Goal: Task Accomplishment & Management: Use online tool/utility

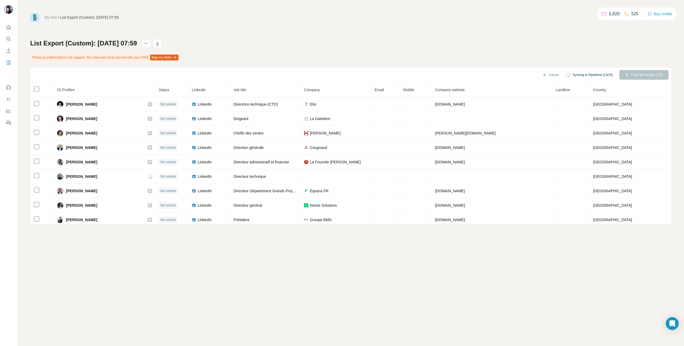
click at [640, 53] on div "List Export (Custom): [DATE] 07:59 Phone (Landline) field is not mapped, this v…" at bounding box center [350, 131] width 641 height 185
click at [643, 75] on span "Find all emails (15)" at bounding box center [647, 74] width 32 height 5
click at [9, 62] on icon "My lists" at bounding box center [9, 61] width 3 height 3
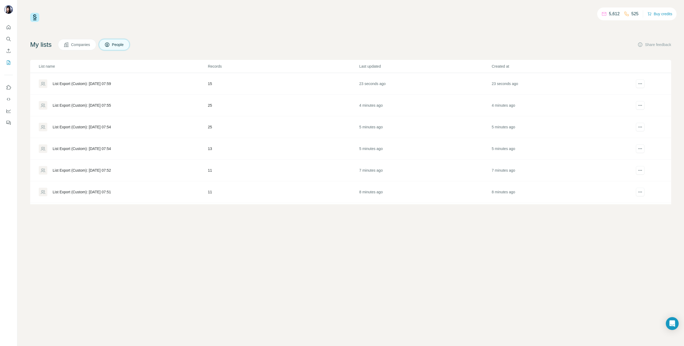
click at [101, 104] on div "List Export (Custom): [DATE] 07:55" at bounding box center [82, 105] width 58 height 5
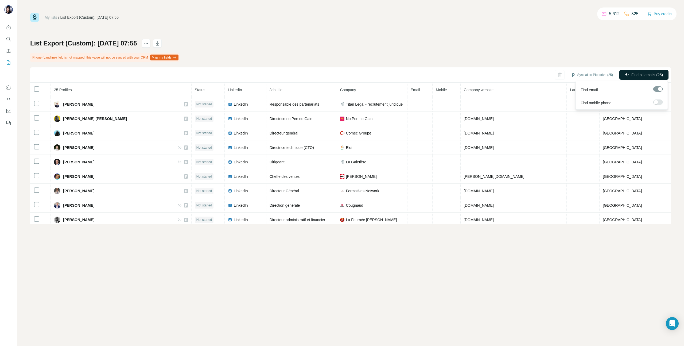
click at [640, 74] on span "Find all emails (25)" at bounding box center [647, 74] width 32 height 5
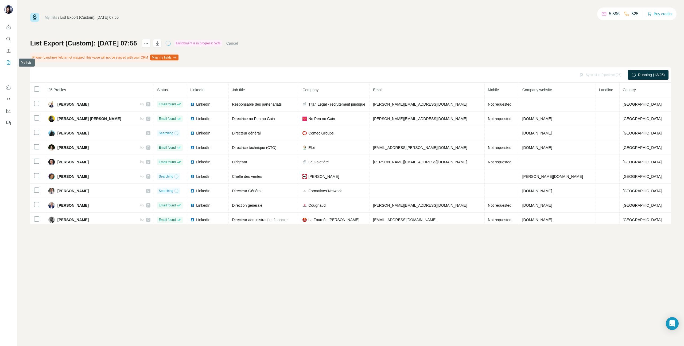
click at [7, 62] on icon "My lists" at bounding box center [8, 62] width 5 height 5
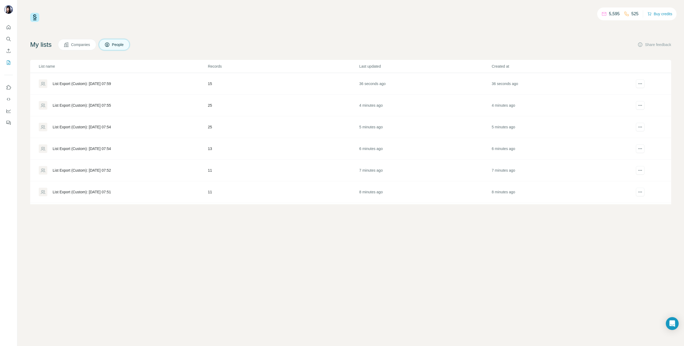
click at [74, 125] on div "List Export (Custom): [DATE] 07:54" at bounding box center [82, 126] width 58 height 5
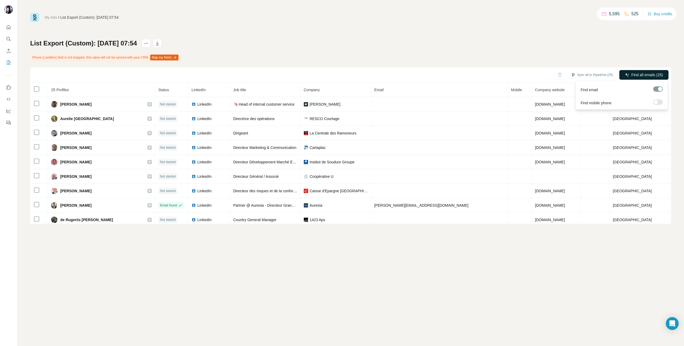
click at [636, 71] on button "Find all emails (25)" at bounding box center [643, 75] width 49 height 10
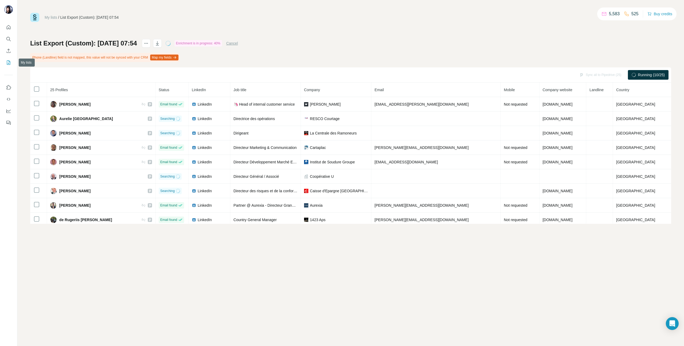
click at [6, 64] on icon "My lists" at bounding box center [8, 62] width 5 height 5
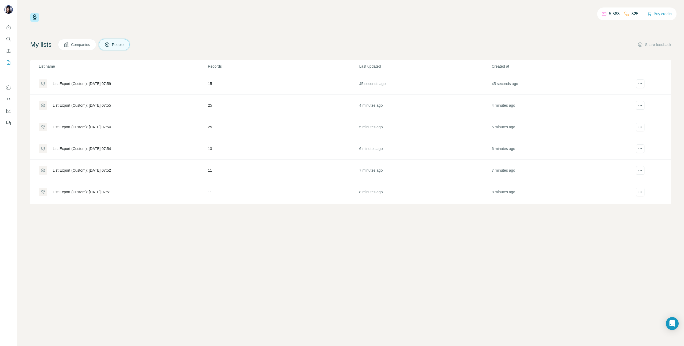
click at [76, 146] on div "List Export (Custom): [DATE] 07:54" at bounding box center [82, 148] width 58 height 5
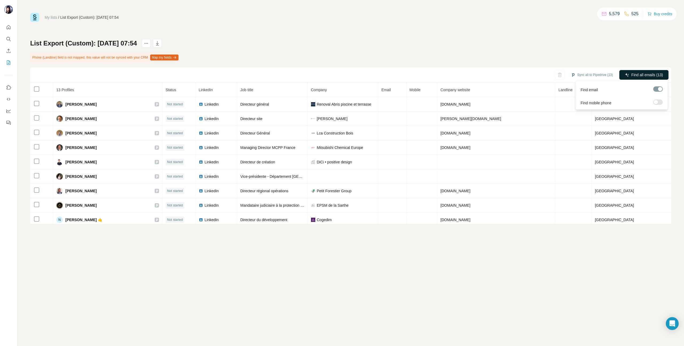
click at [649, 75] on span "Find all emails (13)" at bounding box center [647, 74] width 32 height 5
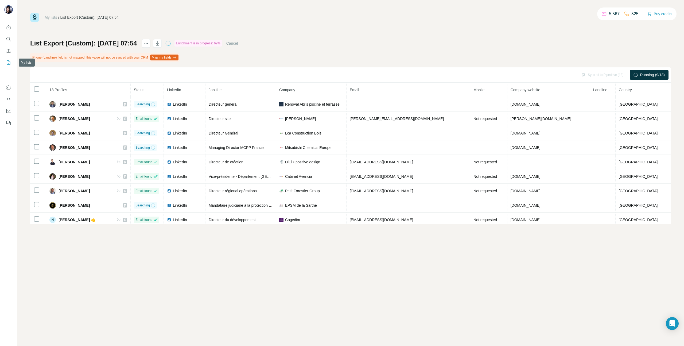
click at [8, 61] on icon "My lists" at bounding box center [8, 62] width 5 height 5
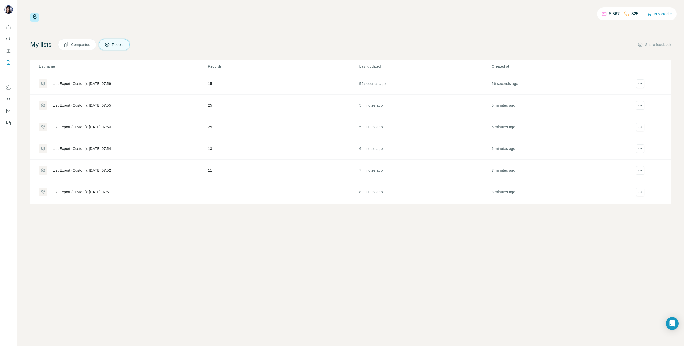
click at [80, 170] on div "List Export (Custom): [DATE] 07:52" at bounding box center [82, 170] width 58 height 5
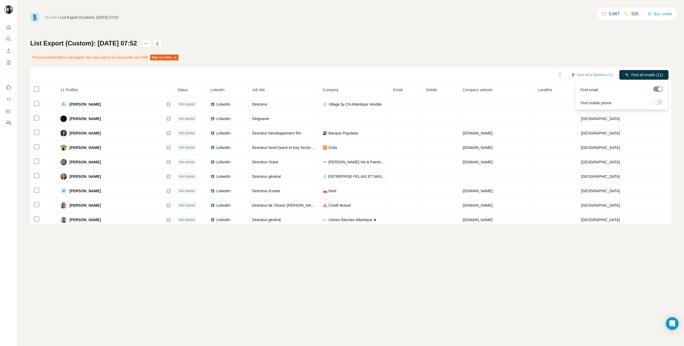
click at [638, 74] on span "Find all emails (11)" at bounding box center [647, 74] width 32 height 5
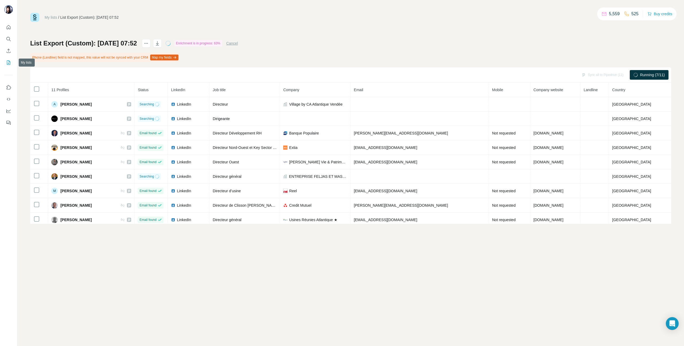
click at [10, 62] on icon "My lists" at bounding box center [8, 62] width 5 height 5
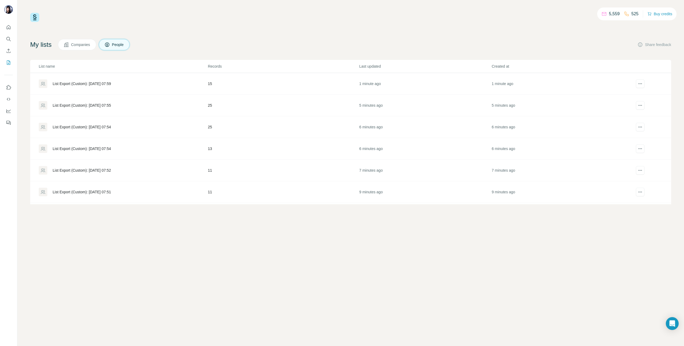
click at [104, 191] on div "List Export (Custom): [DATE] 07:51" at bounding box center [82, 191] width 58 height 5
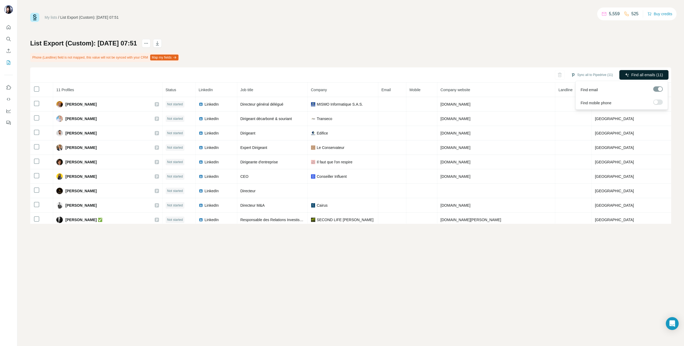
click at [643, 75] on span "Find all emails (11)" at bounding box center [647, 74] width 32 height 5
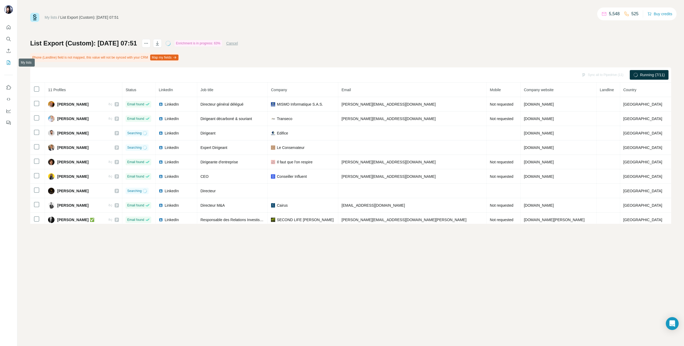
click at [6, 59] on button "My lists" at bounding box center [8, 63] width 9 height 10
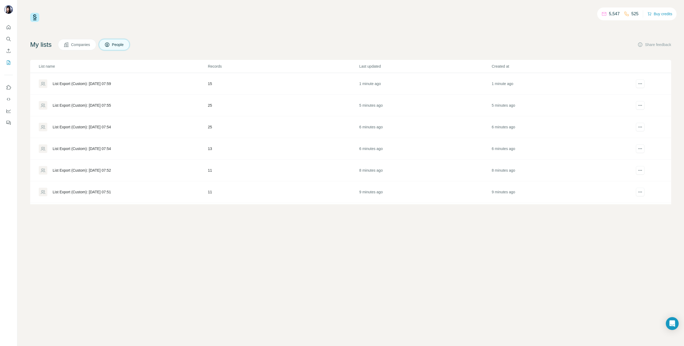
click at [86, 82] on div "List Export (Custom): [DATE] 07:59" at bounding box center [82, 83] width 58 height 5
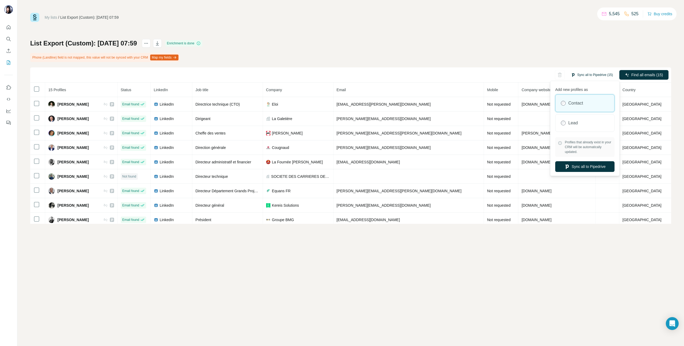
click at [587, 73] on button "Sync all to Pipedrive (15)" at bounding box center [591, 75] width 49 height 8
click at [583, 165] on button "Sync all to Pipedrive" at bounding box center [584, 166] width 59 height 11
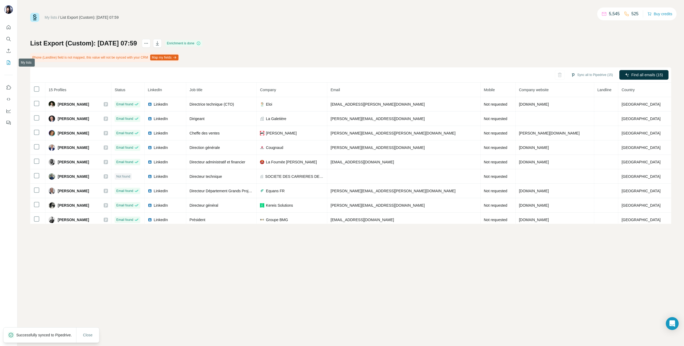
click at [10, 61] on icon "My lists" at bounding box center [8, 62] width 5 height 5
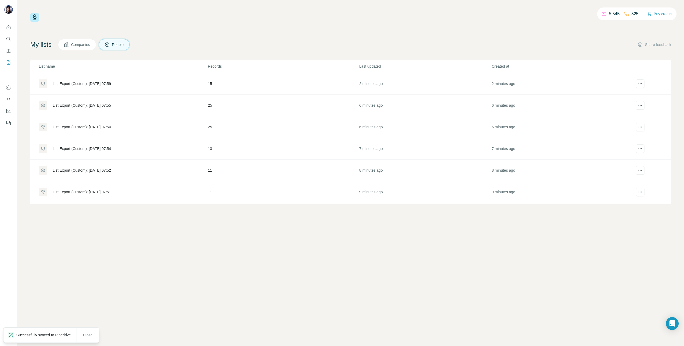
click at [93, 105] on div "List Export (Custom): [DATE] 07:55" at bounding box center [82, 105] width 58 height 5
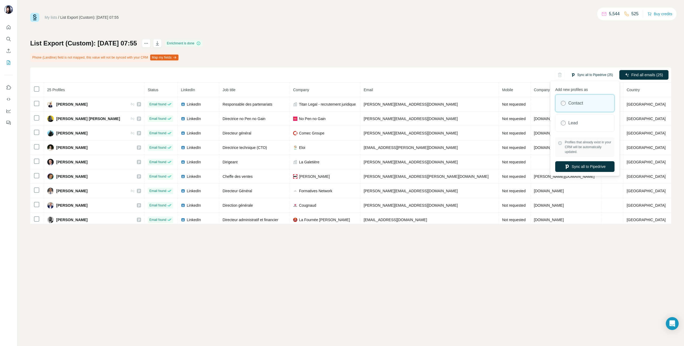
click at [590, 73] on button "Sync all to Pipedrive (25)" at bounding box center [591, 75] width 49 height 8
click at [588, 166] on button "Sync all to Pipedrive" at bounding box center [584, 166] width 59 height 11
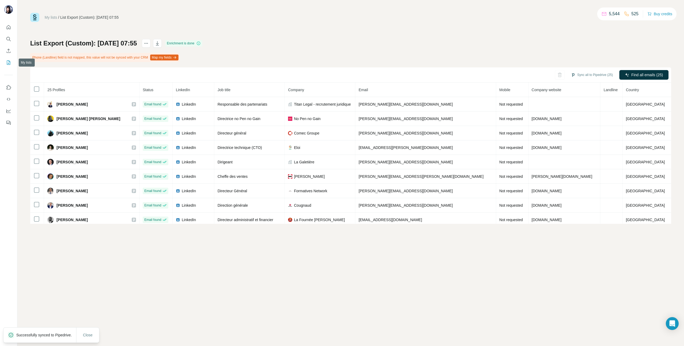
click at [7, 63] on icon "My lists" at bounding box center [8, 62] width 5 height 5
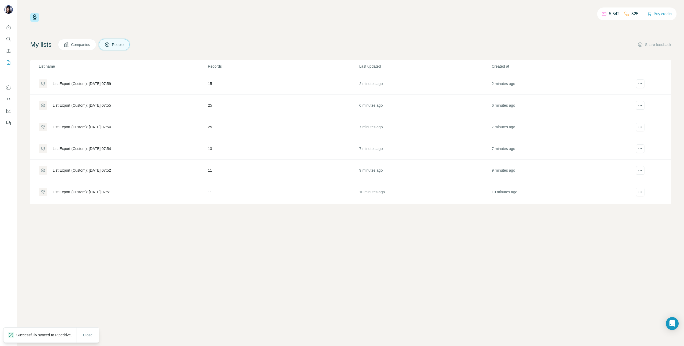
click at [105, 130] on div "List Export (Custom): [DATE] 07:54" at bounding box center [123, 127] width 169 height 9
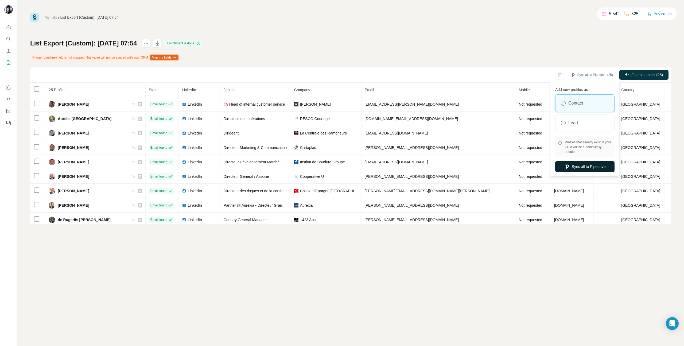
click at [592, 164] on button "Sync all to Pipedrive" at bounding box center [584, 166] width 59 height 11
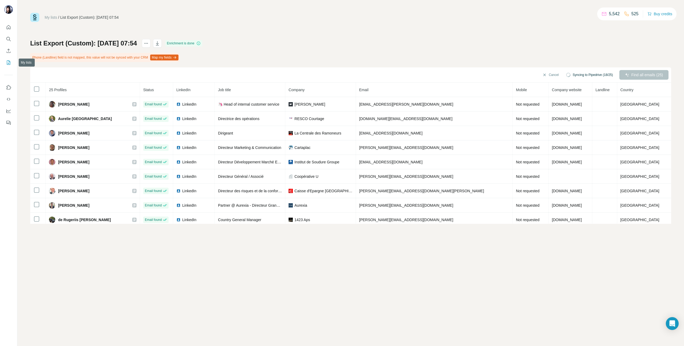
click at [7, 61] on icon "My lists" at bounding box center [8, 62] width 5 height 5
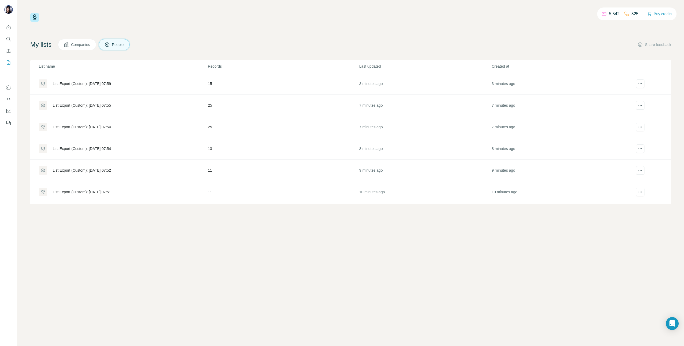
click at [71, 151] on div "List Export (Custom): [DATE] 07:54" at bounding box center [82, 148] width 58 height 5
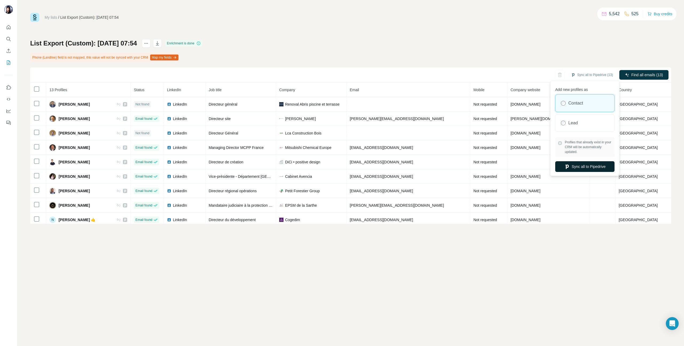
click at [585, 166] on button "Sync all to Pipedrive" at bounding box center [584, 166] width 59 height 11
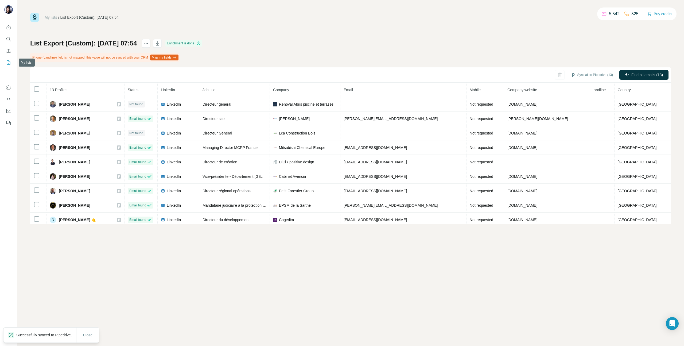
click at [9, 62] on icon "My lists" at bounding box center [8, 62] width 5 height 5
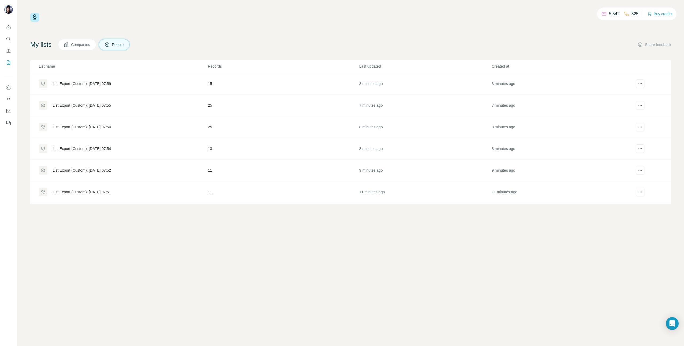
click at [83, 171] on div "List Export (Custom): [DATE] 07:52" at bounding box center [82, 170] width 58 height 5
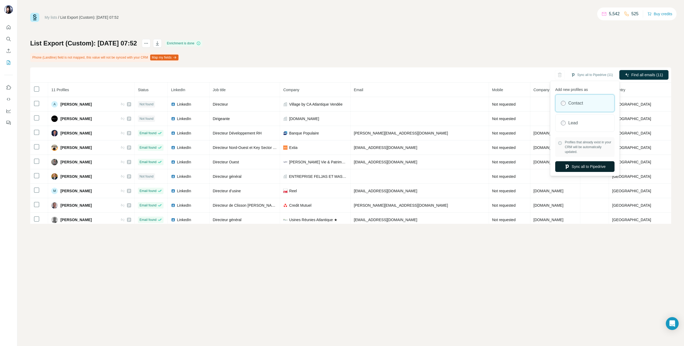
click at [584, 166] on button "Sync all to Pipedrive" at bounding box center [584, 166] width 59 height 11
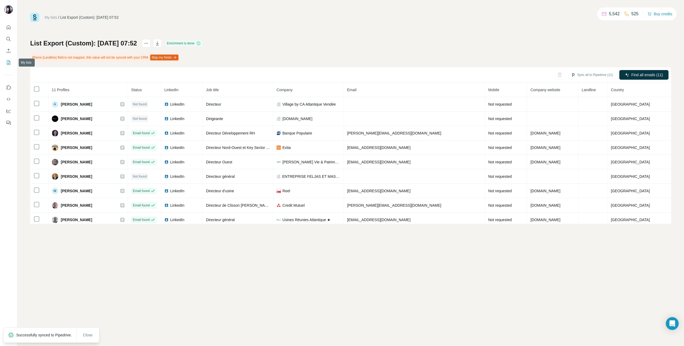
click at [7, 63] on icon "My lists" at bounding box center [8, 62] width 5 height 5
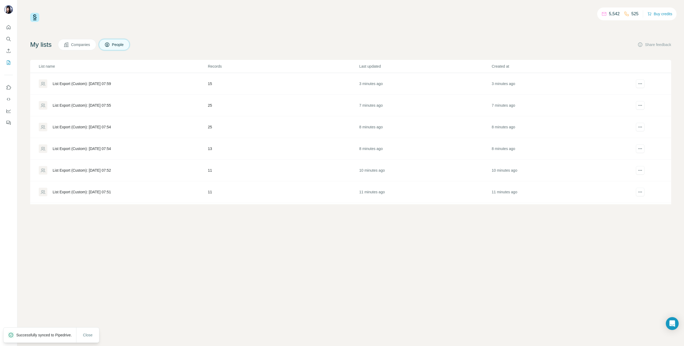
click at [77, 194] on div "List Export (Custom): [DATE] 07:51" at bounding box center [82, 191] width 58 height 5
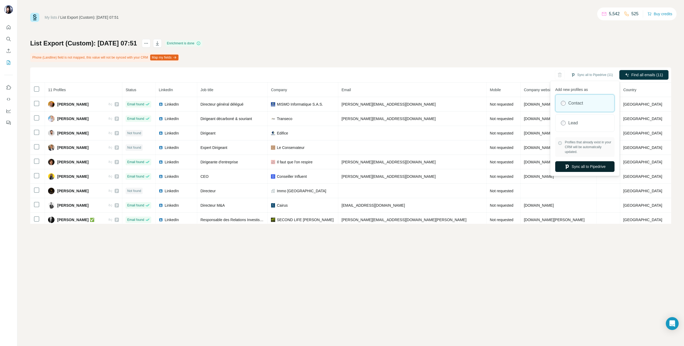
click at [583, 166] on button "Sync all to Pipedrive" at bounding box center [584, 166] width 59 height 11
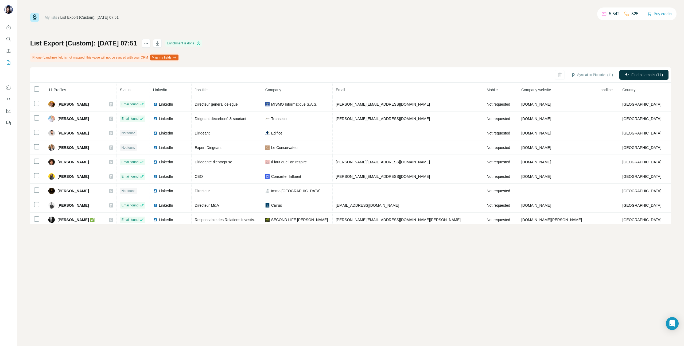
click at [299, 12] on div "My lists / List Export (Custom): [DATE] 07:51 5,542 525 Buy credits List Export…" at bounding box center [350, 173] width 667 height 346
